Goal: Information Seeking & Learning: Learn about a topic

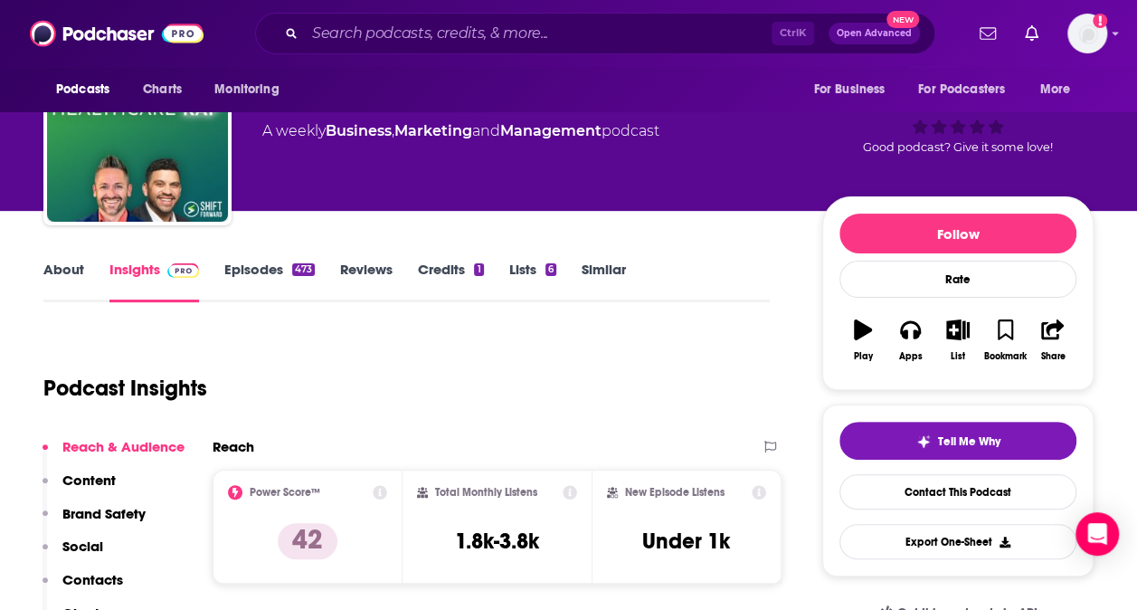
scroll to position [85, 0]
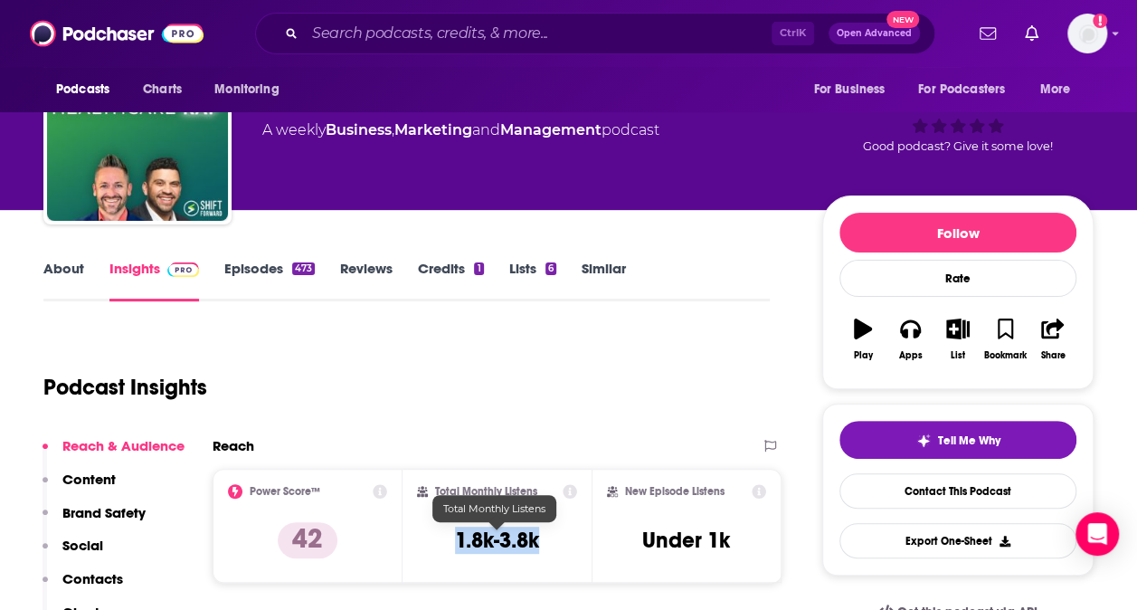
drag, startPoint x: 546, startPoint y: 546, endPoint x: 445, endPoint y: 541, distance: 101.4
click at [445, 541] on div "Total Monthly Listens 1.8k-3.8k" at bounding box center [497, 525] width 161 height 83
copy h3 "1.8k-3.8k"
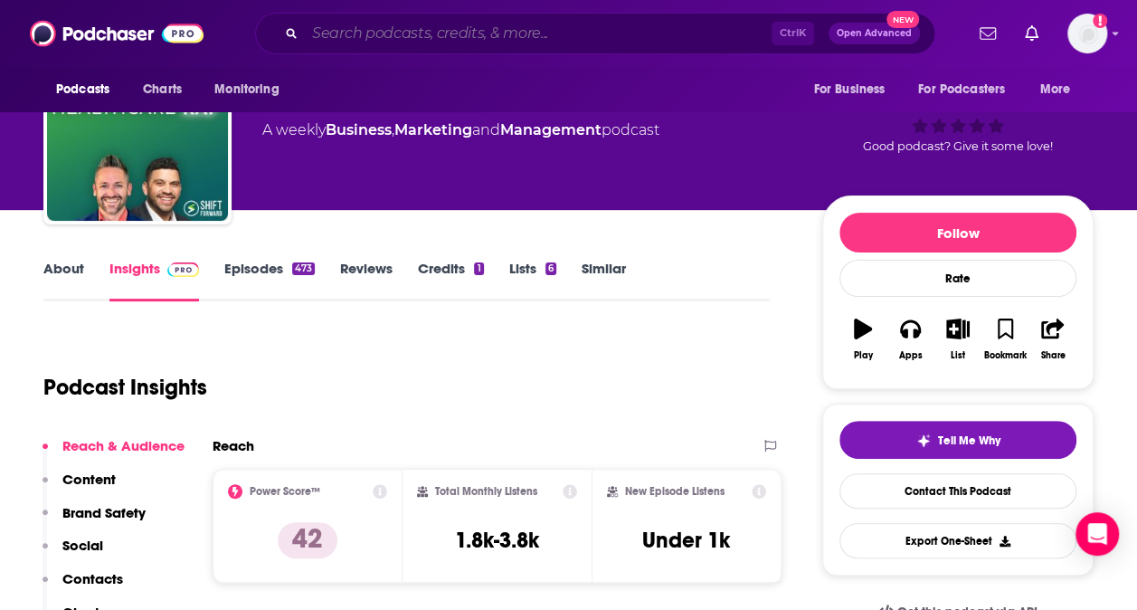
click at [401, 25] on input "Search podcasts, credits, & more..." at bounding box center [538, 33] width 467 height 29
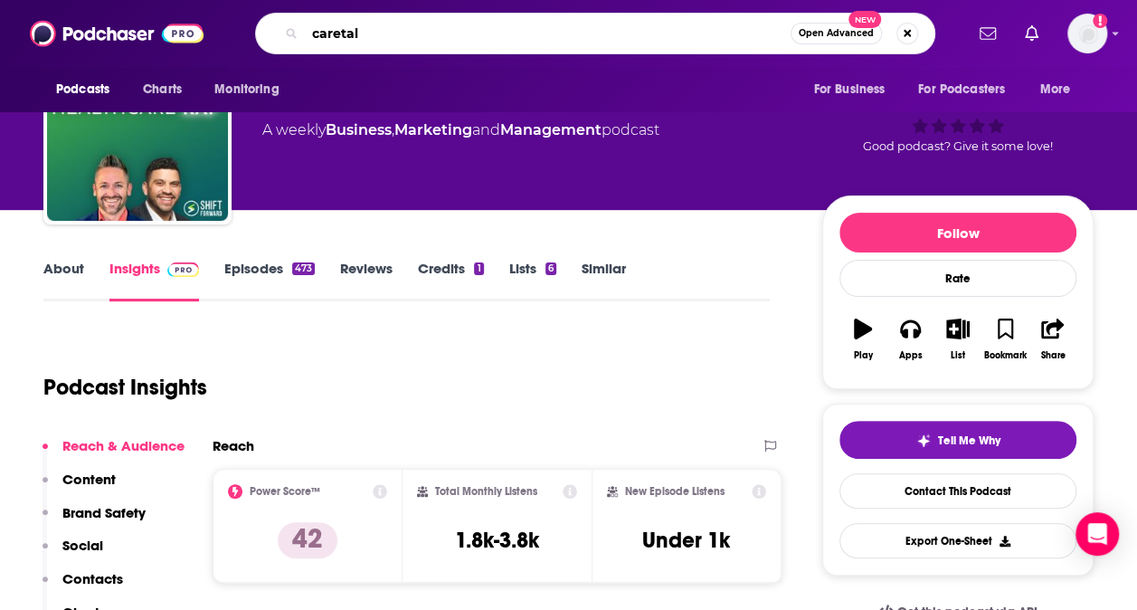
type input "caretalk"
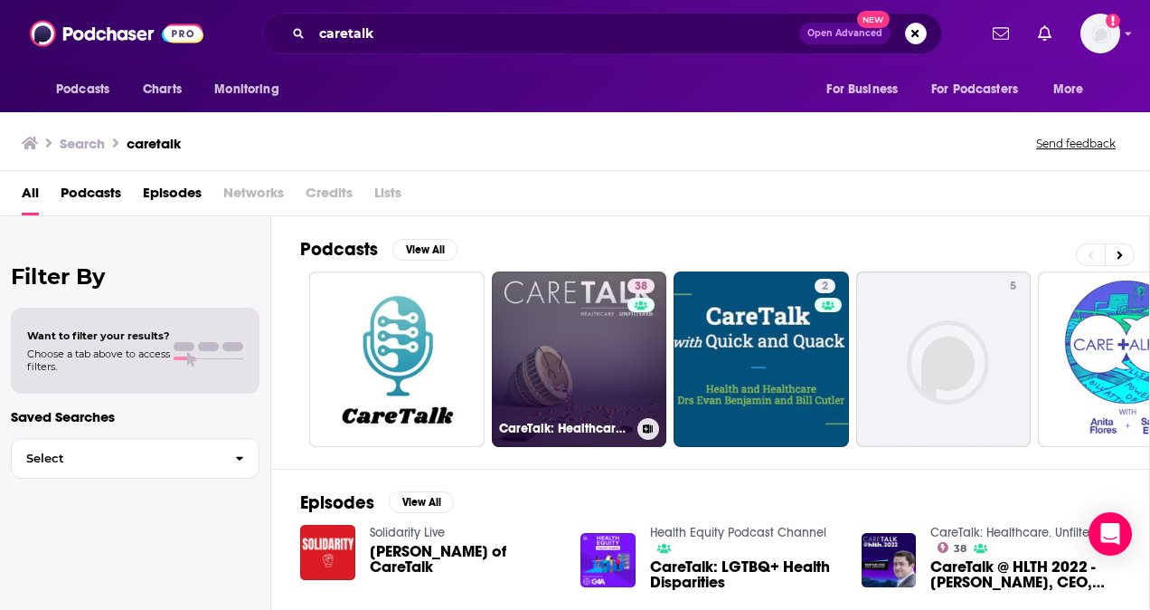
click at [652, 350] on div "38" at bounding box center [644, 348] width 32 height 139
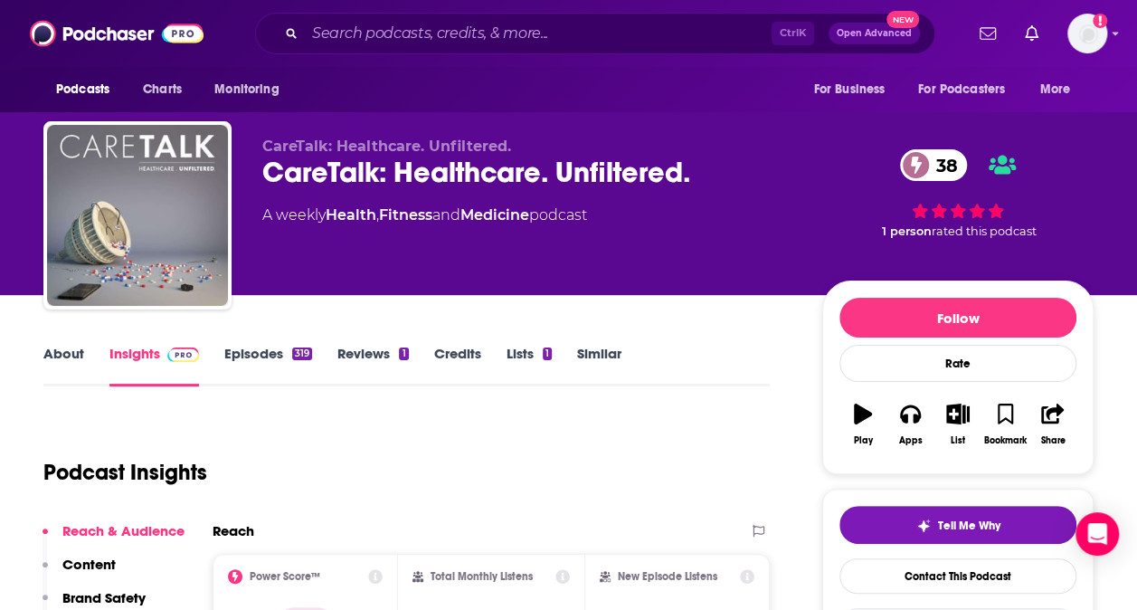
scroll to position [153, 0]
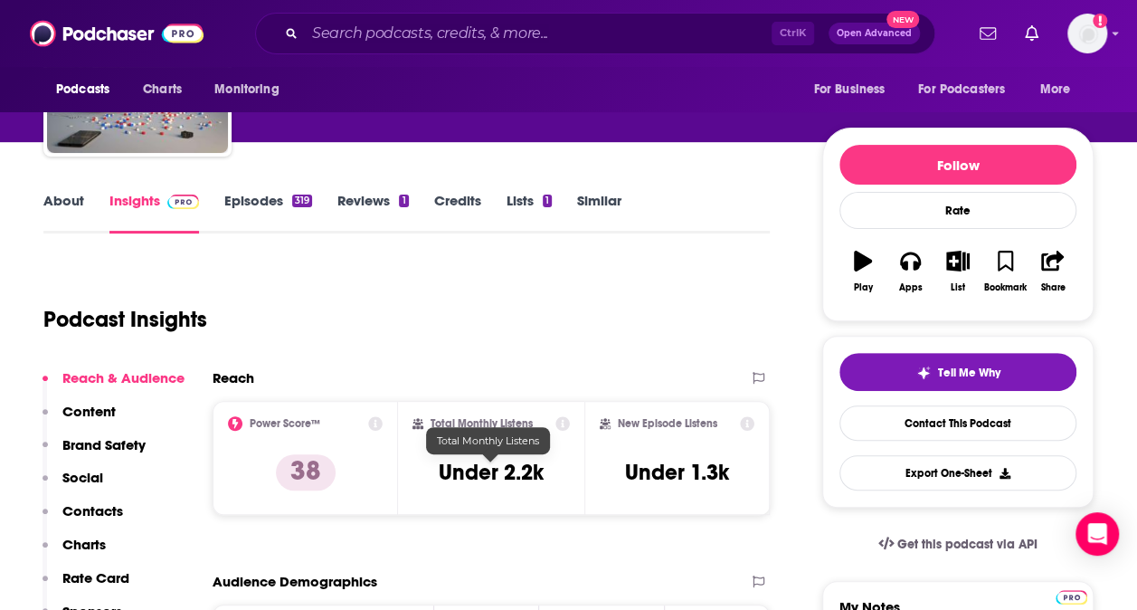
click at [454, 479] on h3 "Under 2.2k" at bounding box center [491, 472] width 105 height 27
copy div "Under 2.2k"
click at [445, 31] on input "Search podcasts, credits, & more..." at bounding box center [538, 33] width 467 height 29
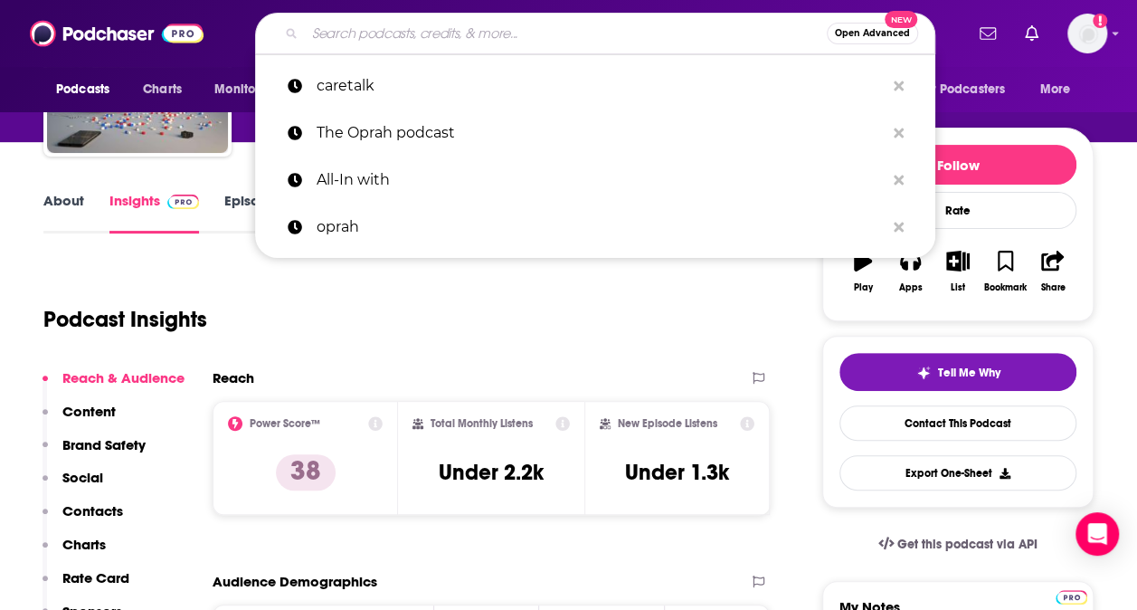
paste input "Healthcare"
type input "Healthcare"
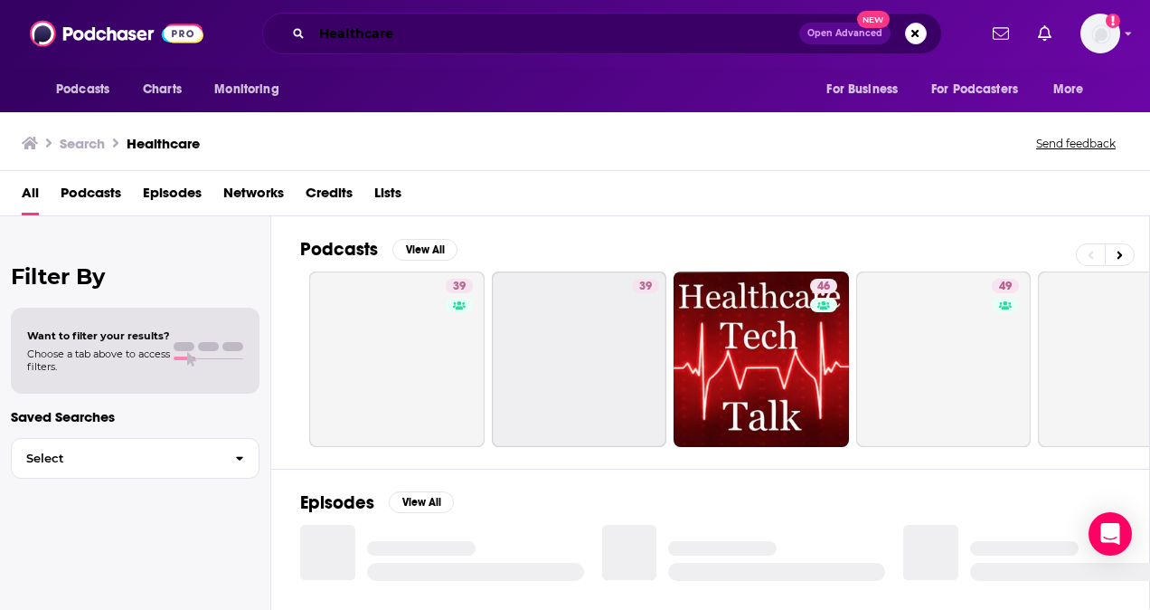
click at [342, 31] on input "Healthcare" at bounding box center [555, 33] width 487 height 29
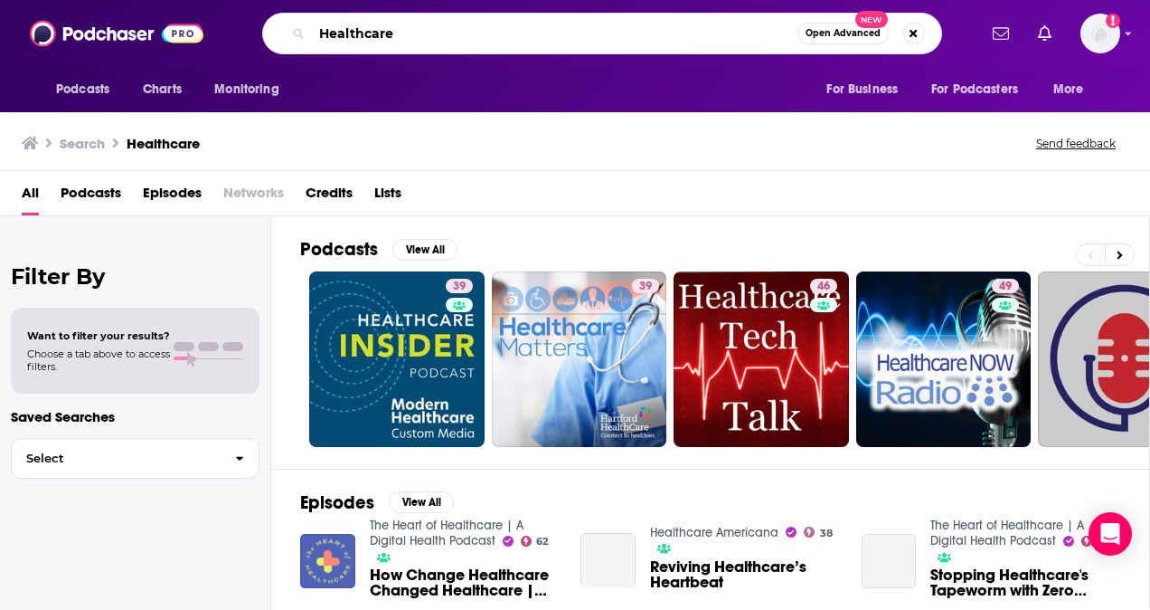
click at [342, 31] on input "Healthcare" at bounding box center [555, 33] width 486 height 29
type input "bright spots"
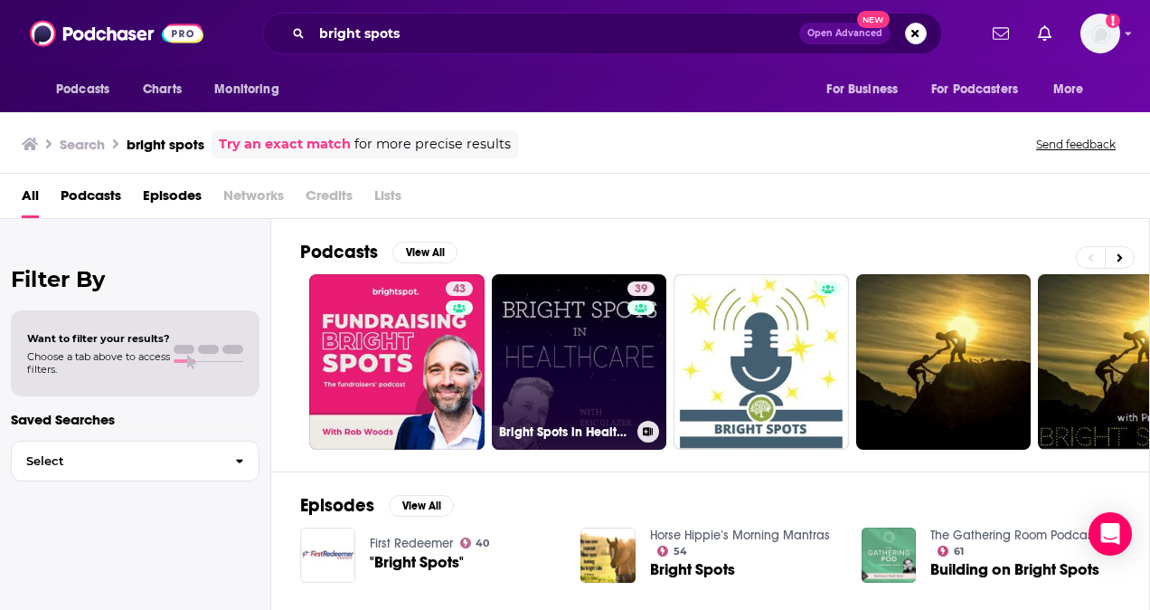
click at [596, 341] on link "39 Bright Spots in Healthcare" at bounding box center [579, 361] width 175 height 175
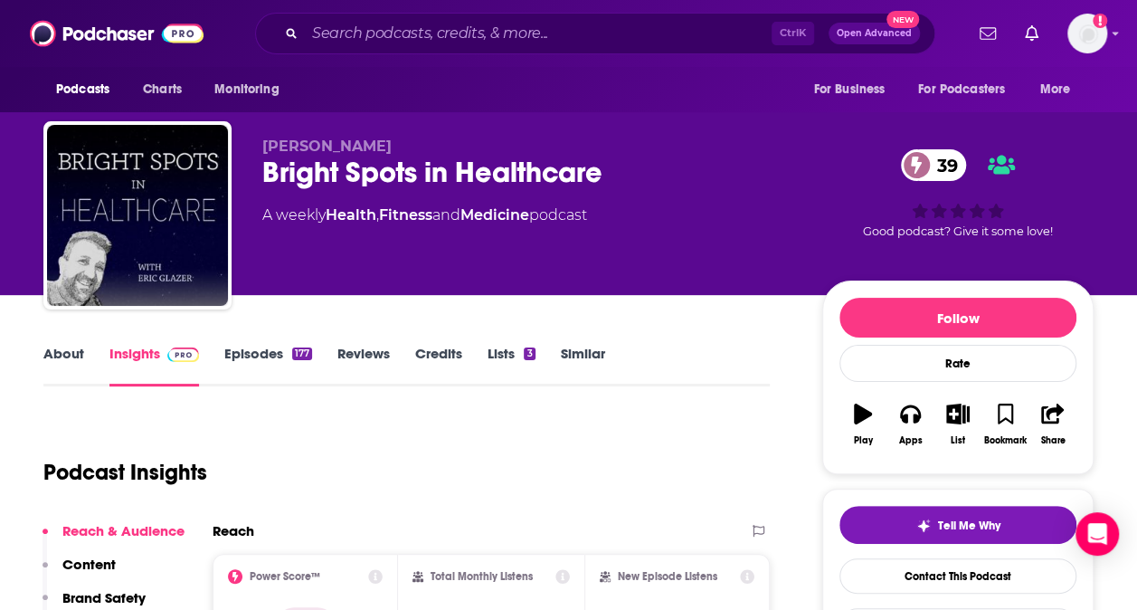
scroll to position [163, 0]
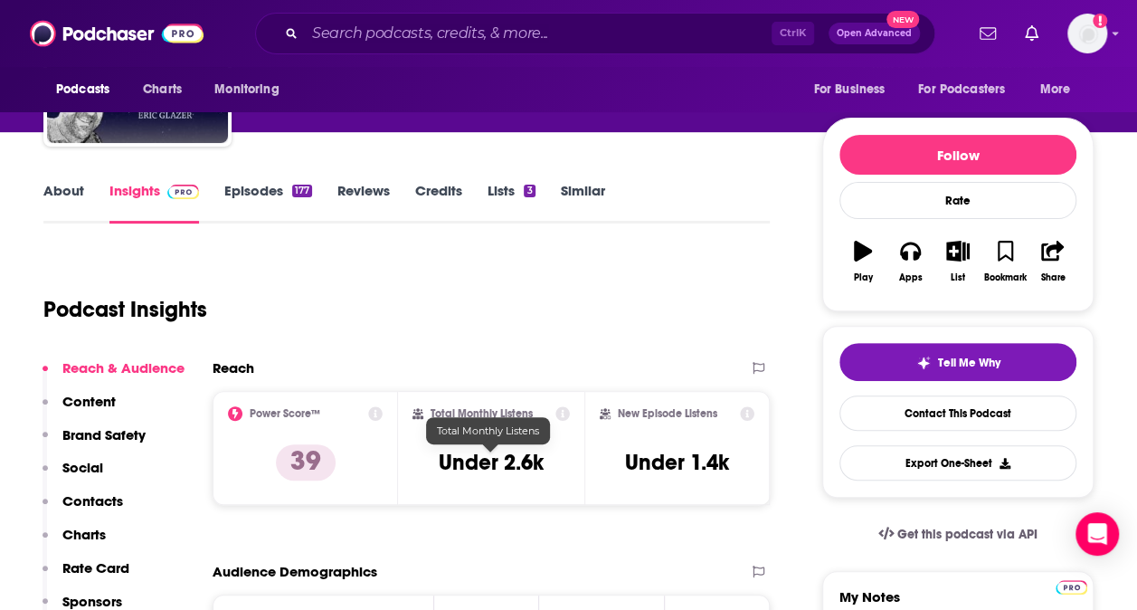
click at [519, 458] on h3 "Under 2.6k" at bounding box center [491, 462] width 105 height 27
copy div "Under 2.6k"
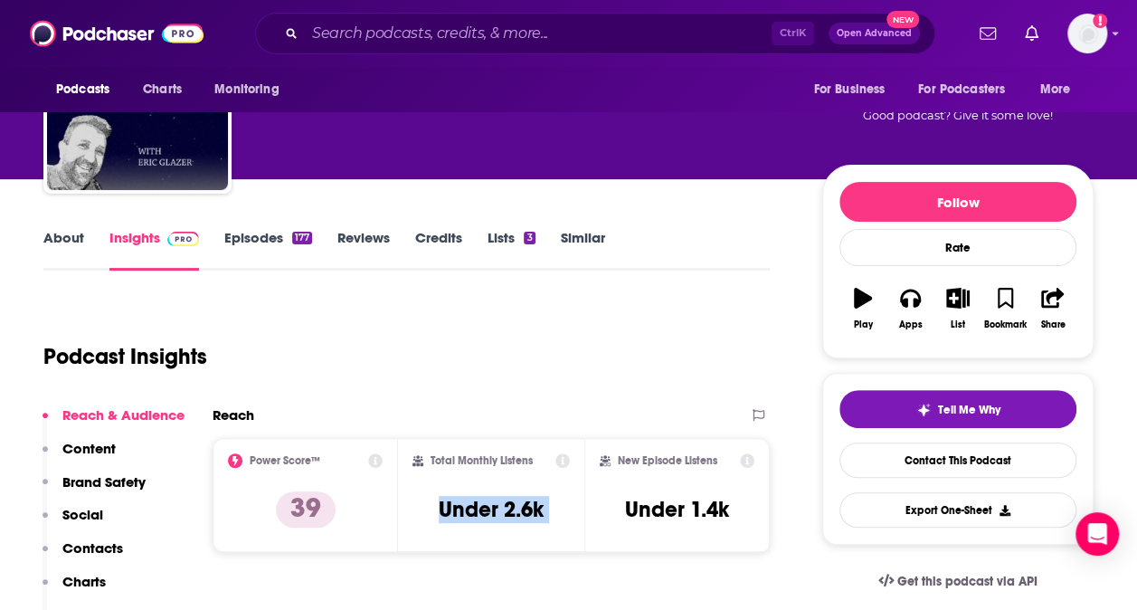
scroll to position [117, 0]
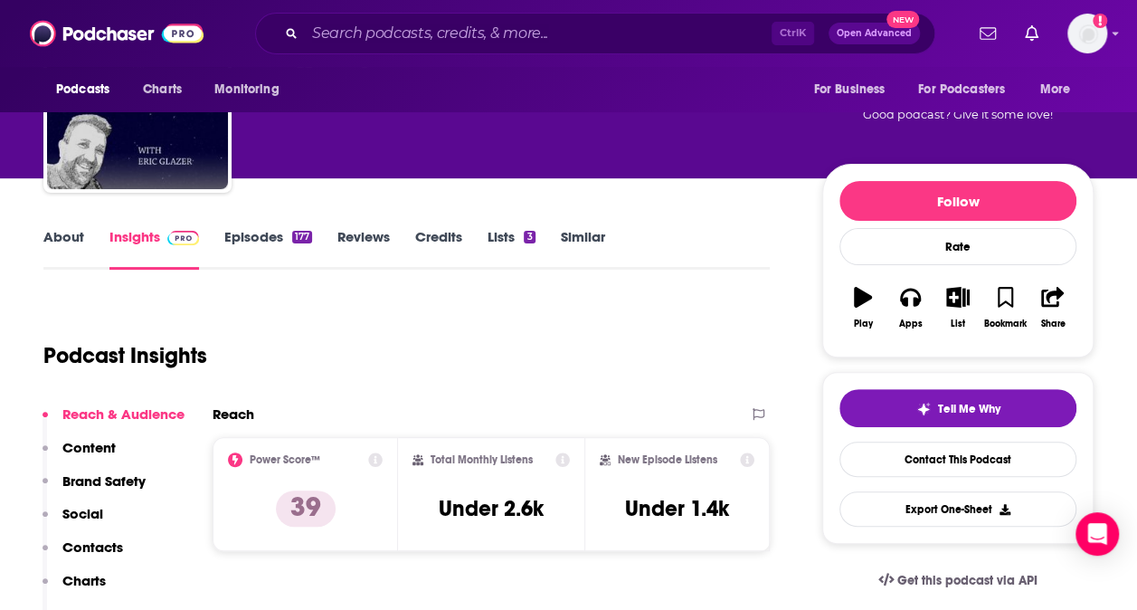
click at [482, 440] on div "Total Monthly Listens Under 2.6k" at bounding box center [490, 494] width 185 height 114
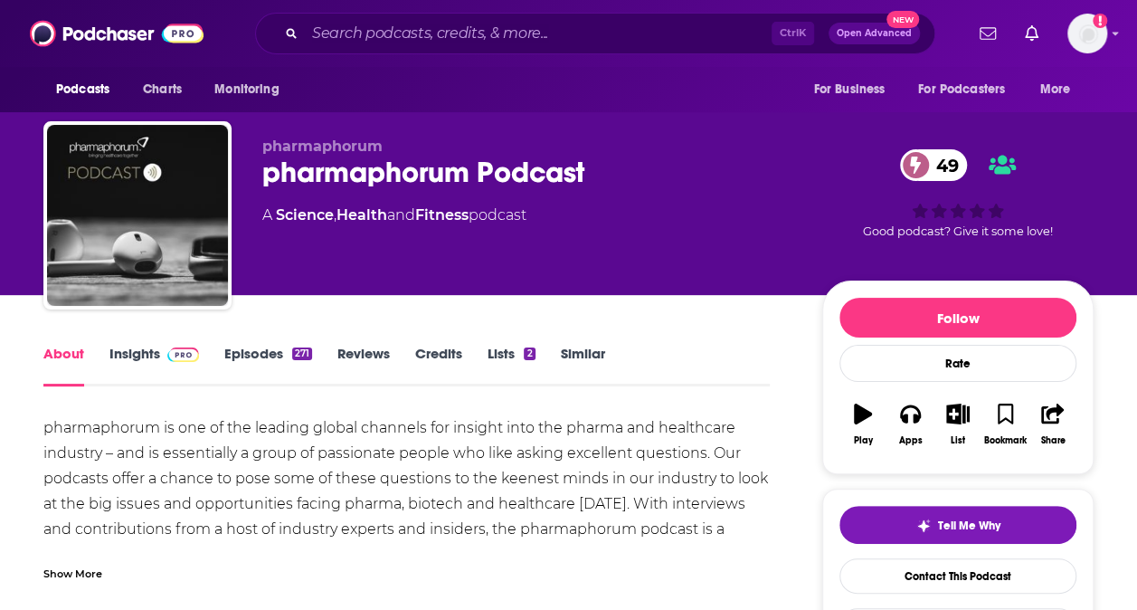
click at [172, 364] on link "Insights" at bounding box center [154, 366] width 90 height 42
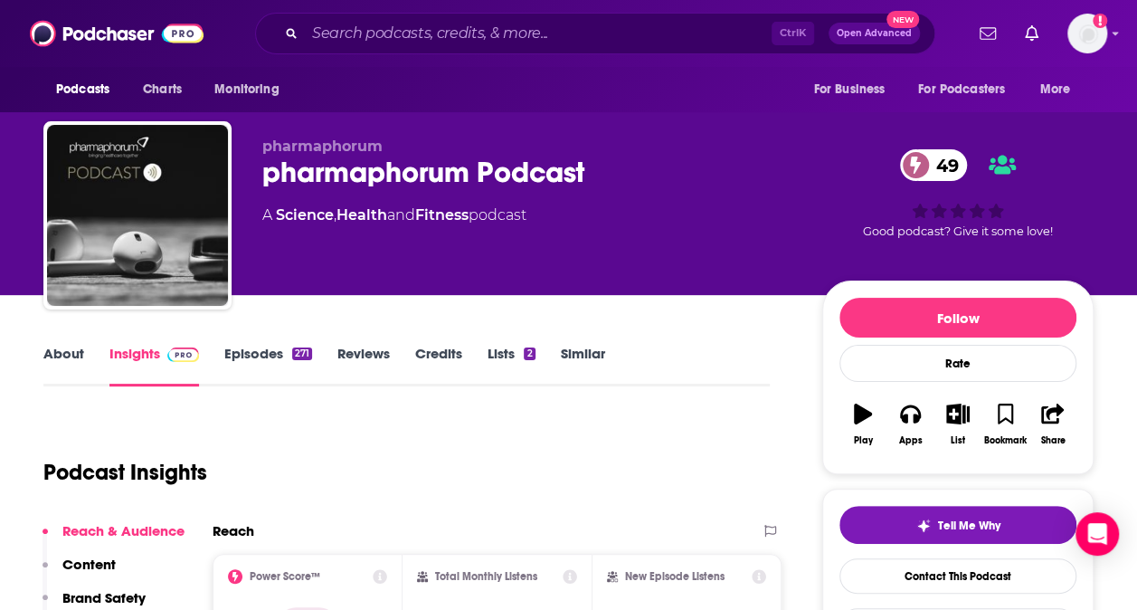
scroll to position [115, 0]
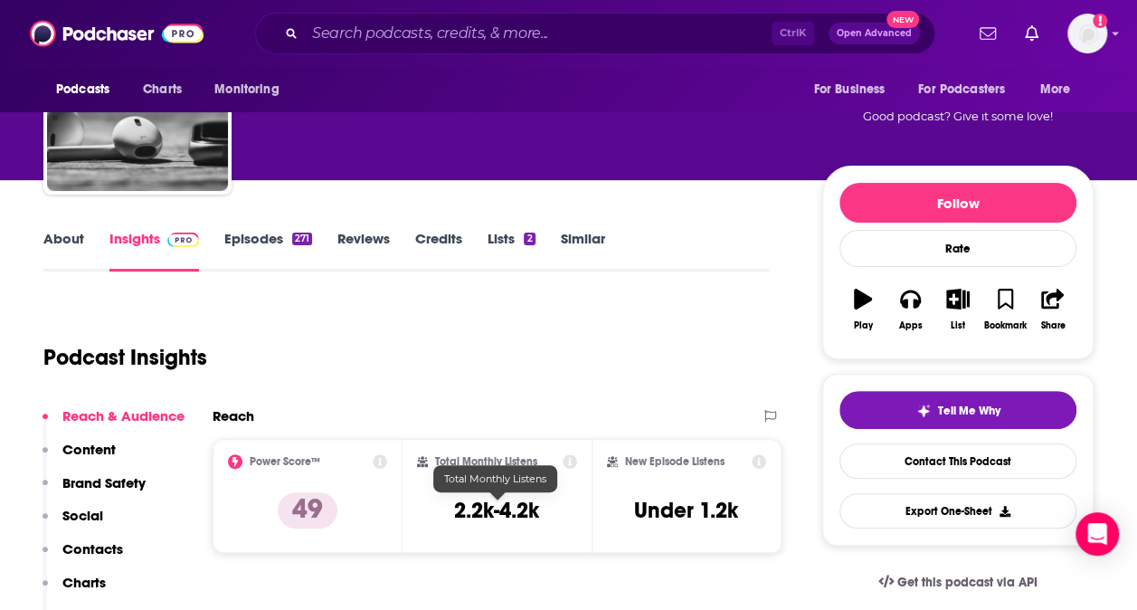
click at [502, 509] on h3 "2.2k-4.2k" at bounding box center [496, 509] width 85 height 27
copy div "2.2k-4.2k"
click at [362, 33] on input "Search podcasts, credits, & more..." at bounding box center [538, 33] width 467 height 29
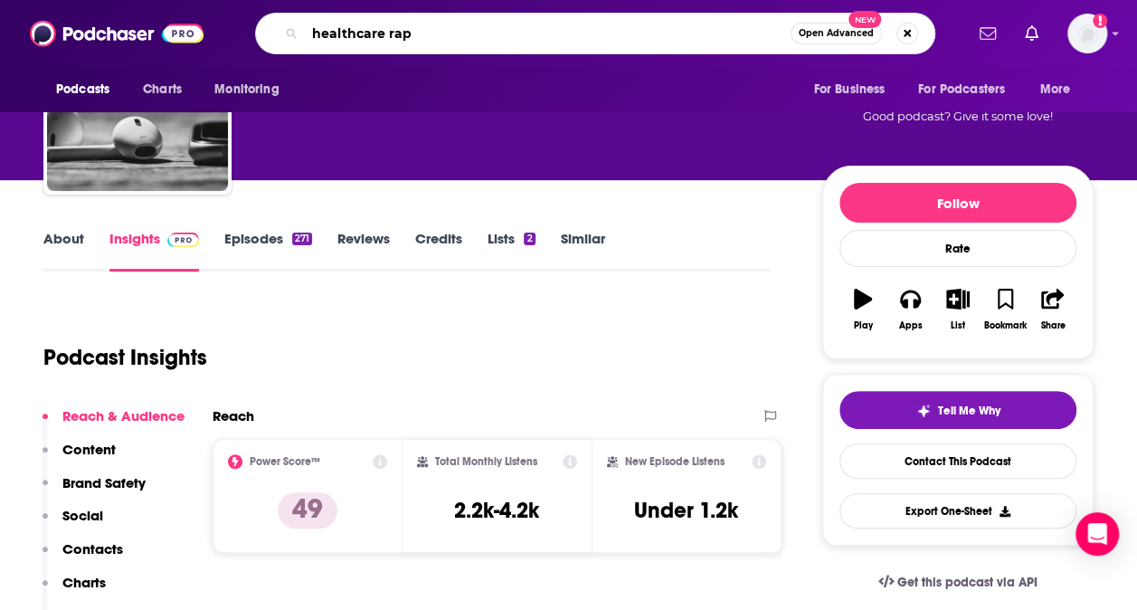
type input "healthcare rap"
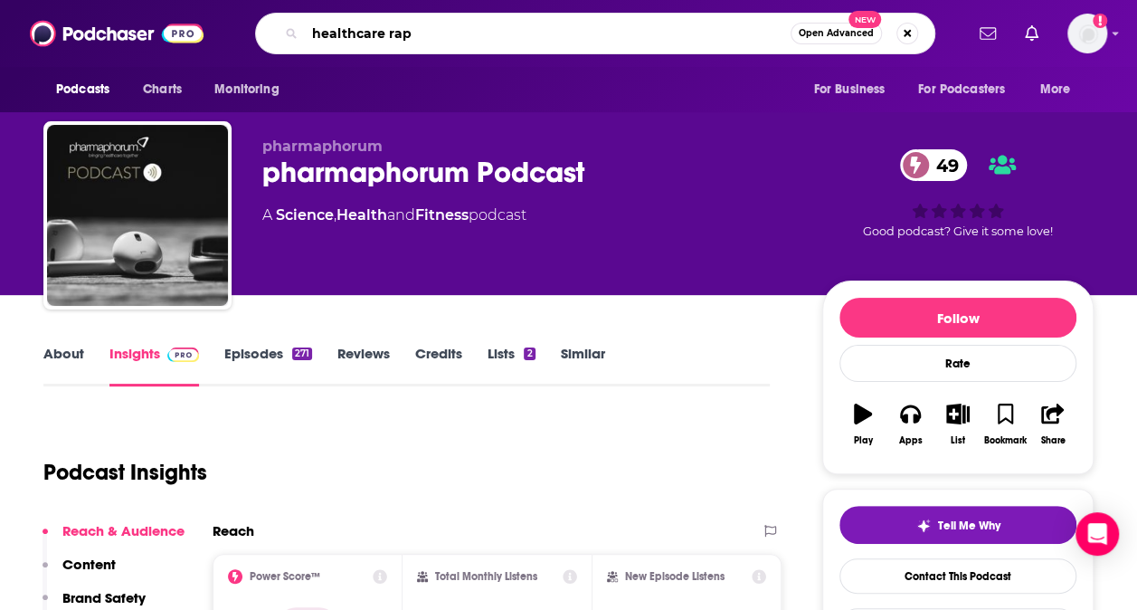
click at [487, 28] on input "healthcare rap" at bounding box center [548, 33] width 486 height 29
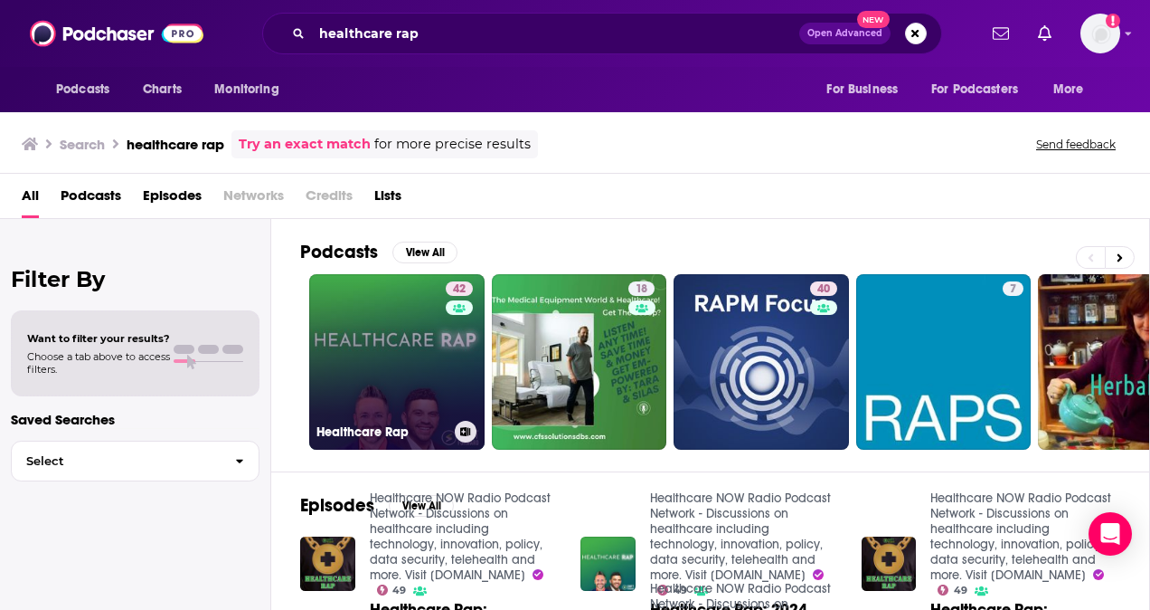
click at [391, 365] on link "42 Healthcare Rap" at bounding box center [396, 361] width 175 height 175
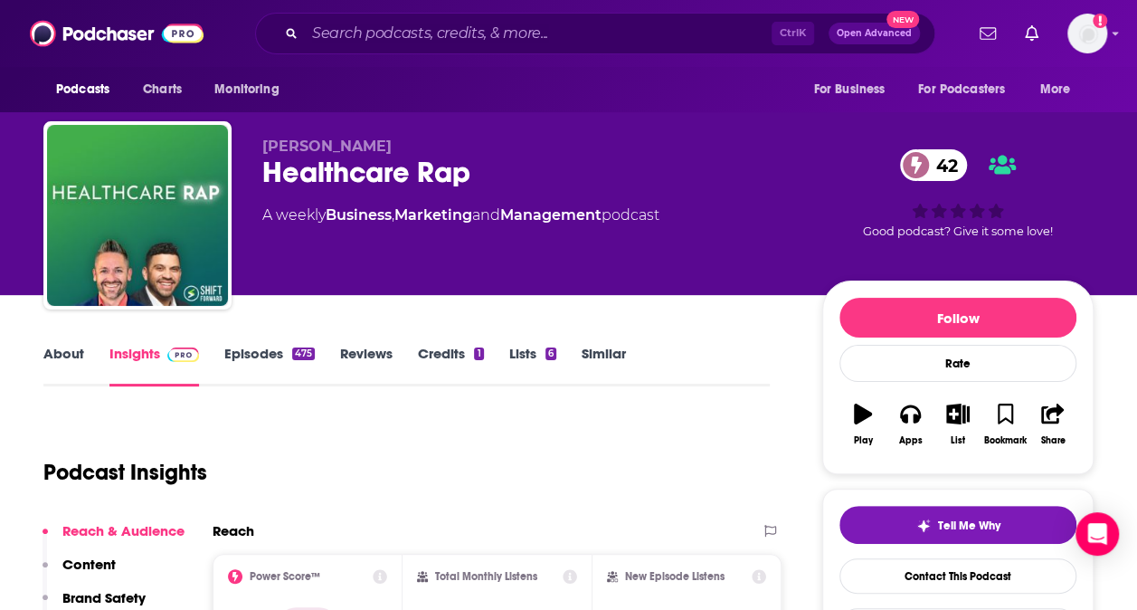
click at [66, 353] on link "About" at bounding box center [63, 366] width 41 height 42
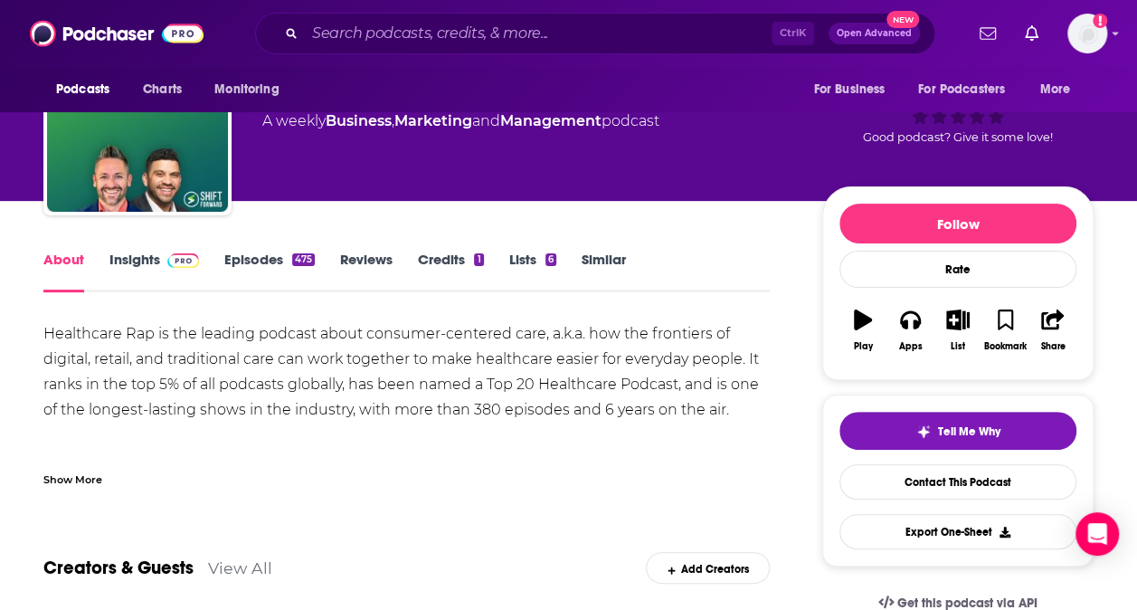
scroll to position [95, 0]
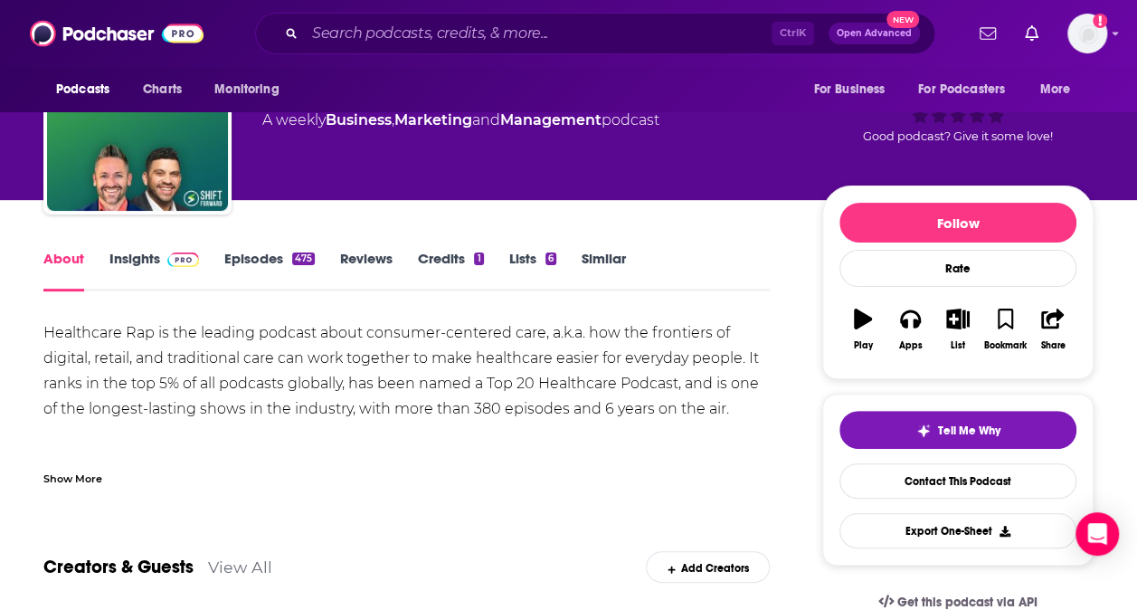
click at [85, 476] on div "Show More" at bounding box center [72, 476] width 59 height 17
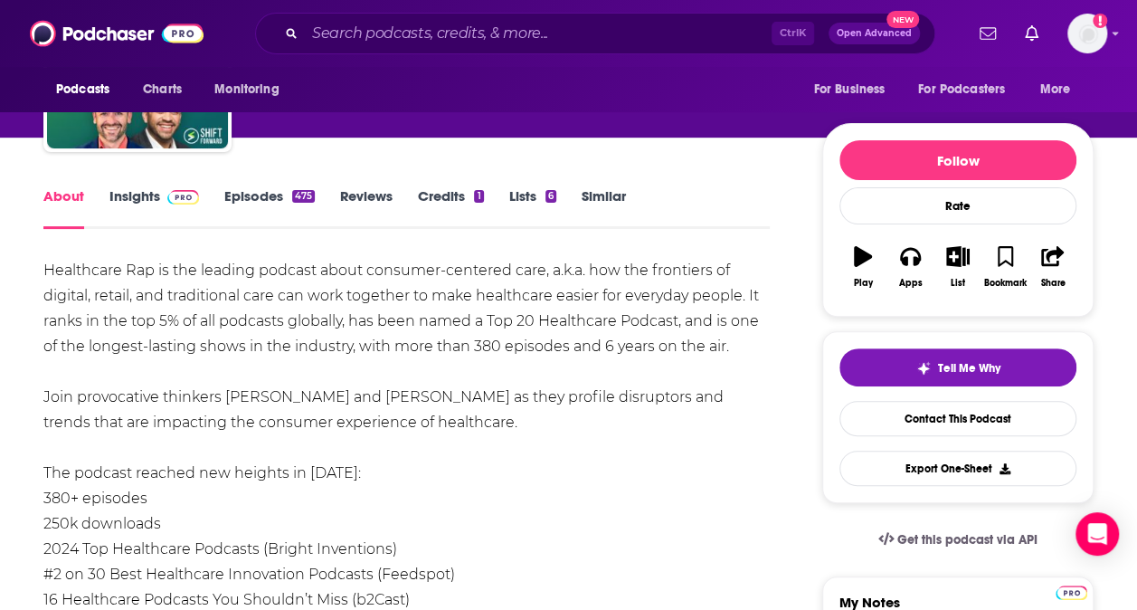
scroll to position [163, 0]
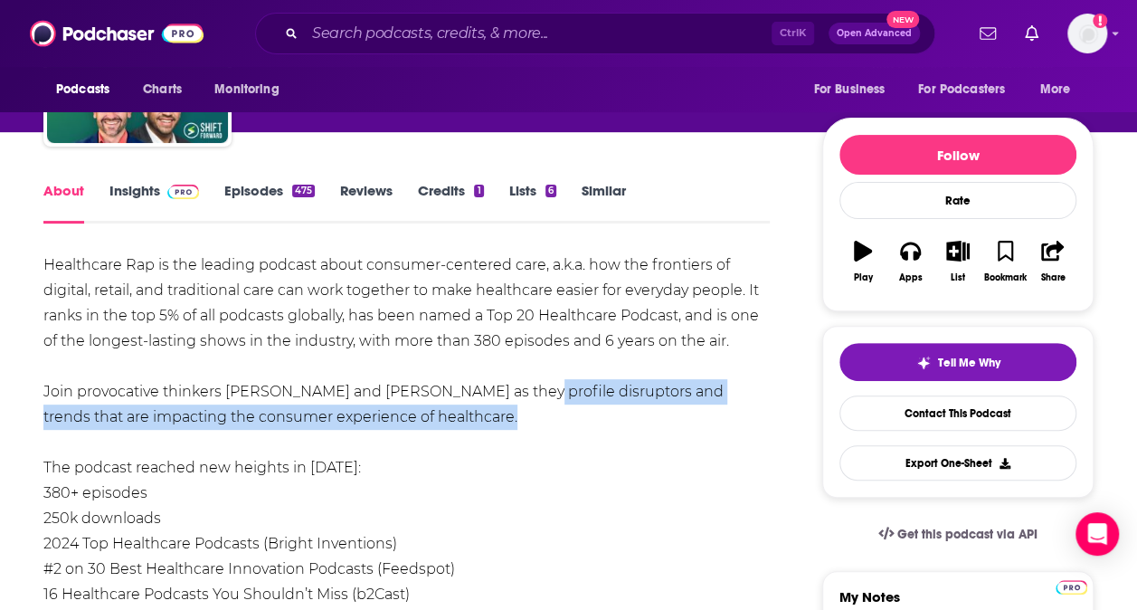
drag, startPoint x: 429, startPoint y: 416, endPoint x: 503, endPoint y: 395, distance: 77.0
copy div "profile disruptors and trends that are impacting the consumer experience of hea…"
